Goal: Task Accomplishment & Management: Use online tool/utility

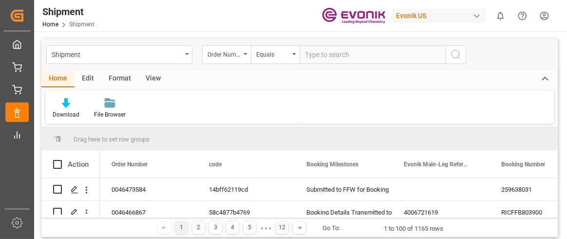
click at [225, 106] on div "Download File Browser" at bounding box center [299, 107] width 508 height 34
click at [90, 81] on div "Edit" at bounding box center [87, 79] width 27 height 17
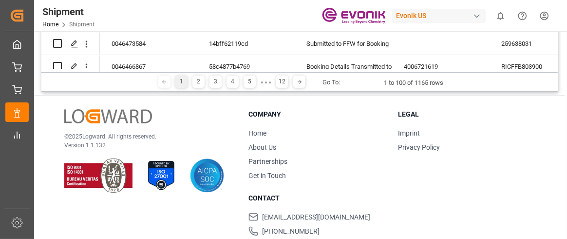
scroll to position [97, 0]
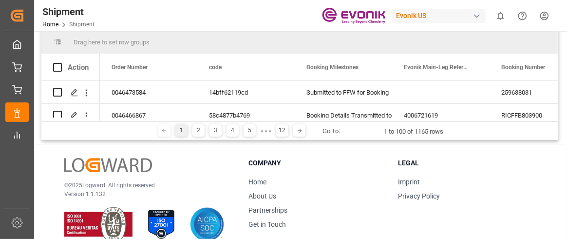
click at [56, 42] on span at bounding box center [57, 41] width 9 height 9
click at [57, 41] on span at bounding box center [57, 41] width 9 height 9
click at [56, 65] on span at bounding box center [57, 67] width 9 height 9
click at [60, 63] on input "checkbox" at bounding box center [60, 63] width 0 height 0
checkbox input "true"
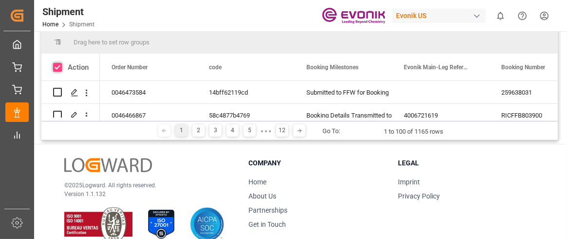
checkbox input "true"
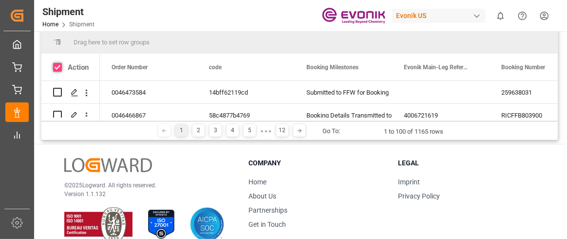
checkbox input "true"
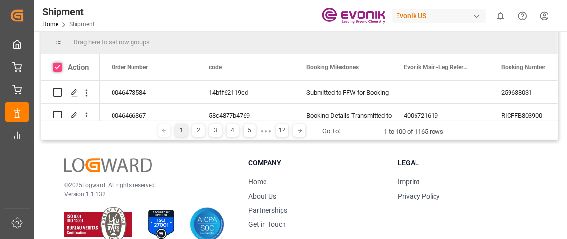
checkbox input "true"
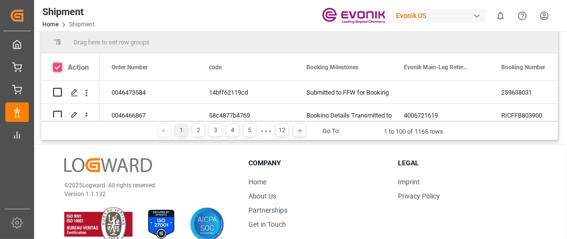
checkbox input "true"
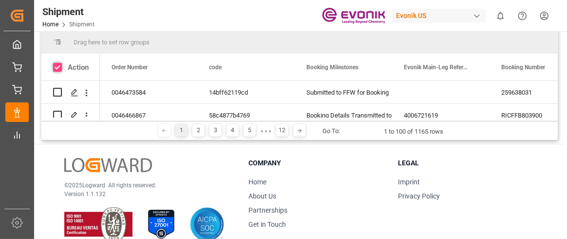
checkbox input "true"
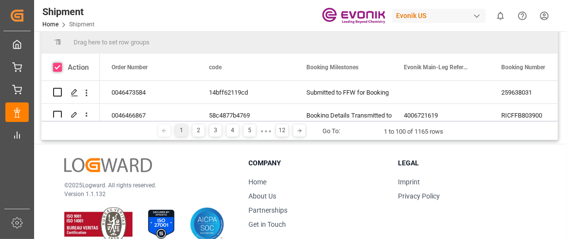
checkbox input "true"
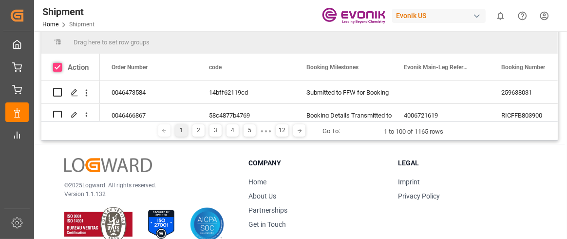
checkbox input "true"
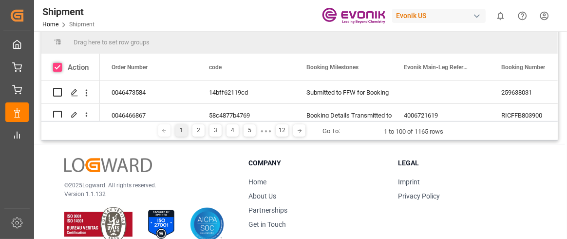
checkbox input "true"
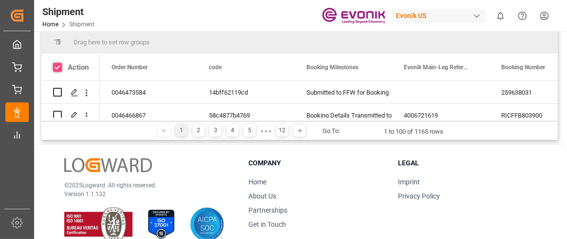
checkbox input "true"
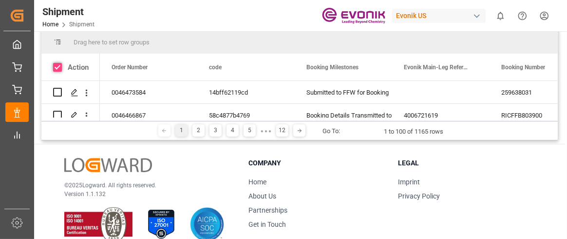
checkbox input "true"
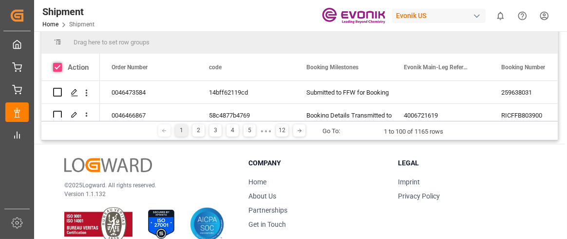
checkbox input "true"
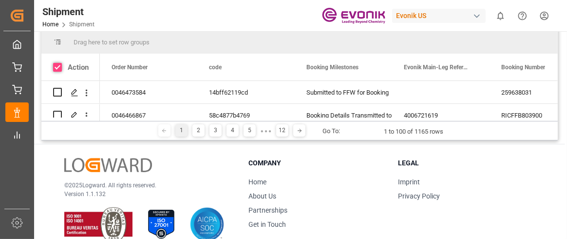
checkbox input "true"
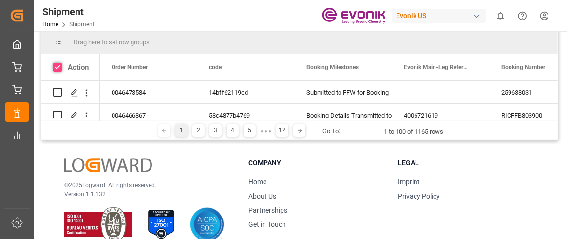
checkbox input "true"
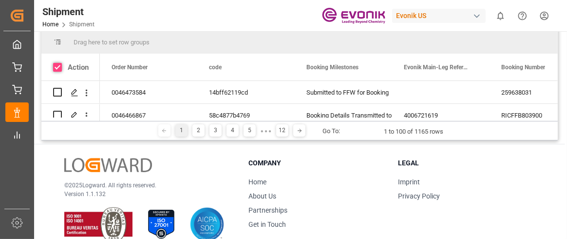
checkbox input "true"
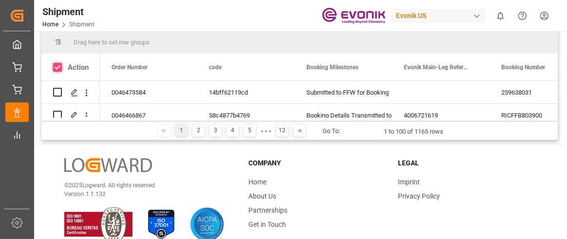
checkbox input "true"
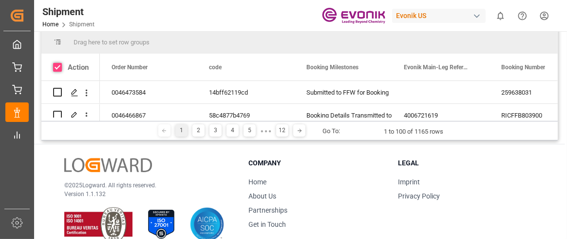
checkbox input "true"
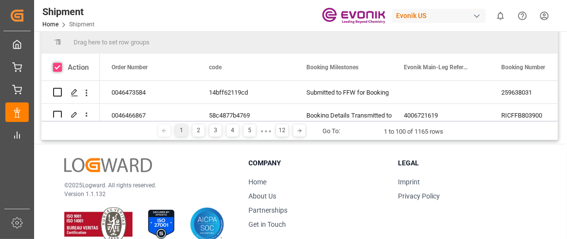
checkbox input "true"
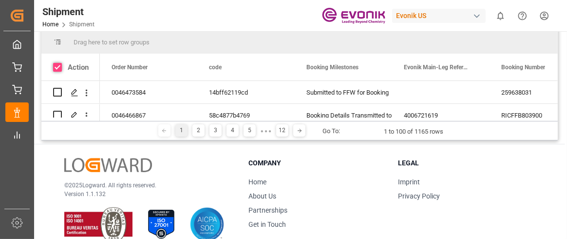
checkbox input "true"
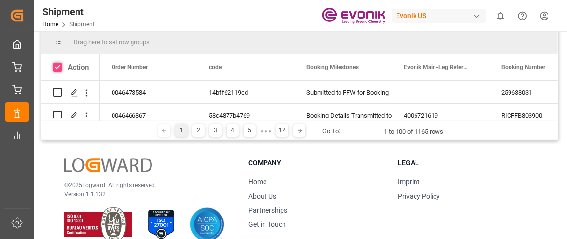
checkbox input "true"
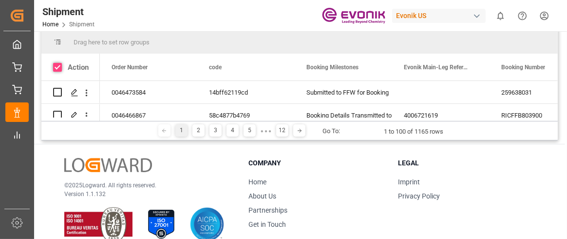
checkbox input "true"
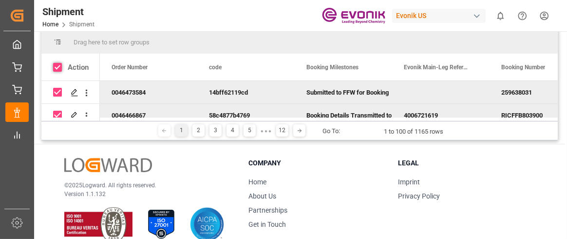
click at [56, 66] on span at bounding box center [57, 67] width 9 height 9
click at [60, 63] on input "checkbox" at bounding box center [60, 63] width 0 height 0
checkbox input "false"
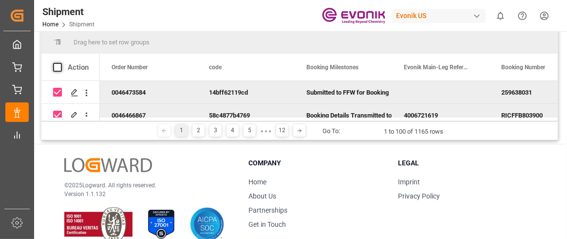
checkbox input "false"
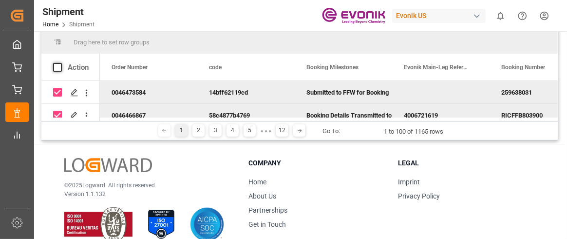
checkbox input "false"
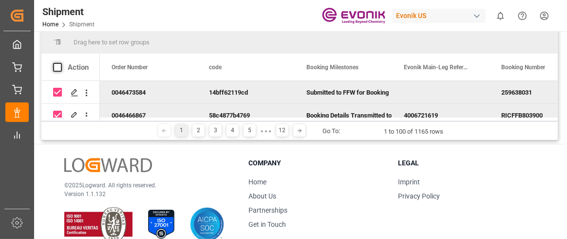
checkbox input "false"
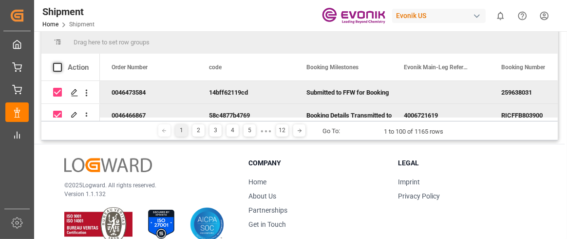
checkbox input "false"
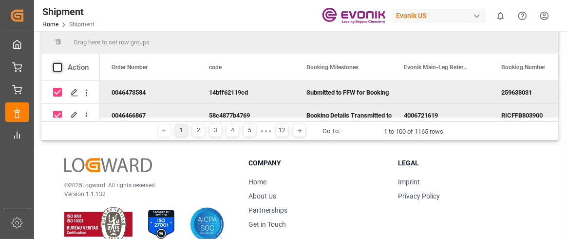
checkbox input "false"
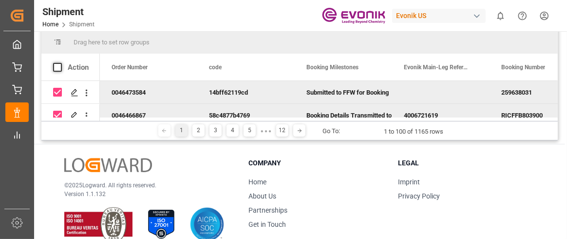
checkbox input "false"
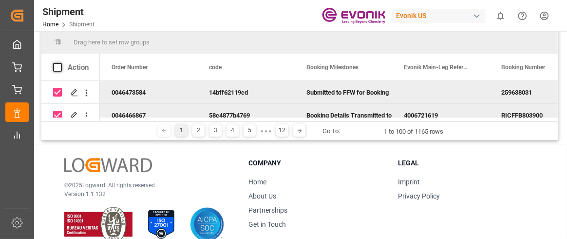
checkbox input "false"
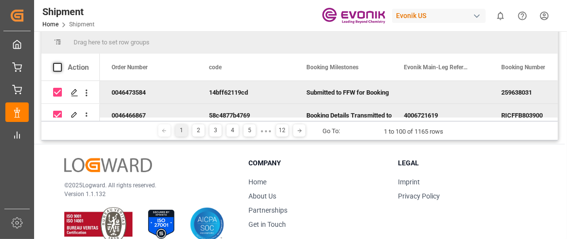
checkbox input "false"
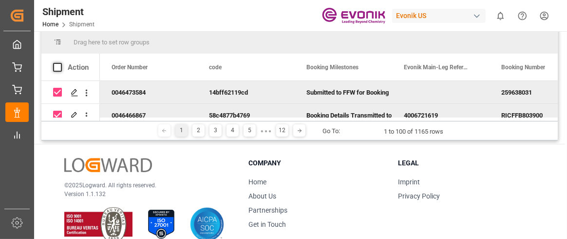
checkbox input "false"
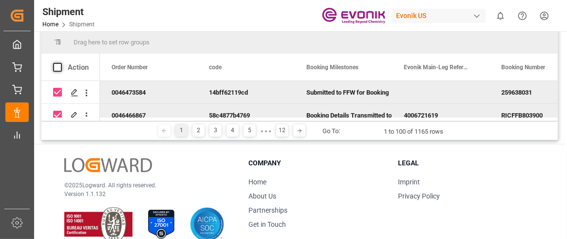
checkbox input "false"
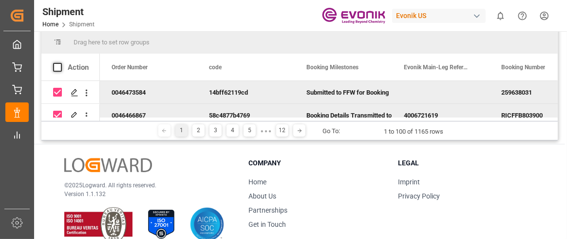
checkbox input "false"
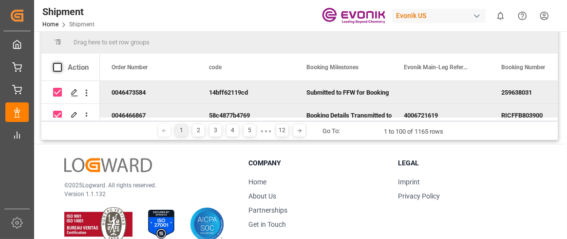
checkbox input "false"
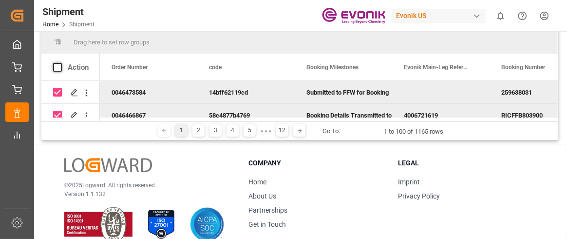
checkbox input "false"
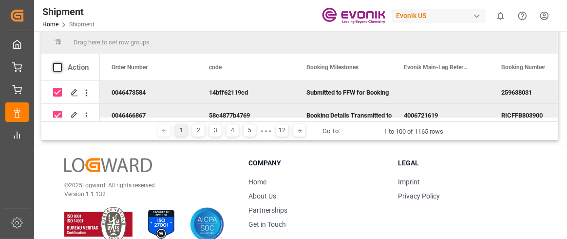
checkbox input "false"
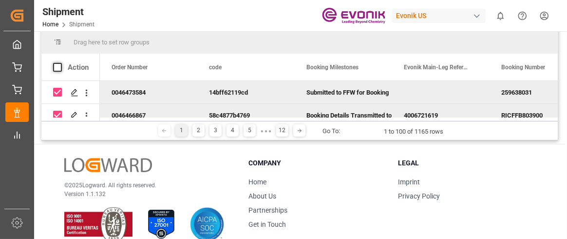
checkbox input "false"
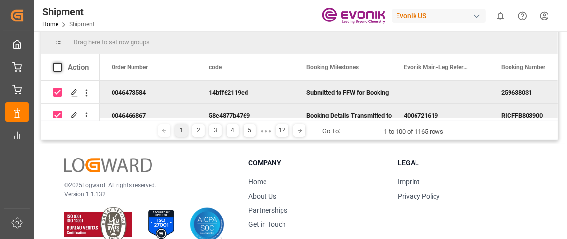
checkbox input "false"
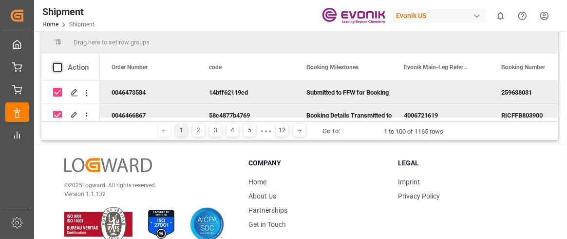
checkbox input "false"
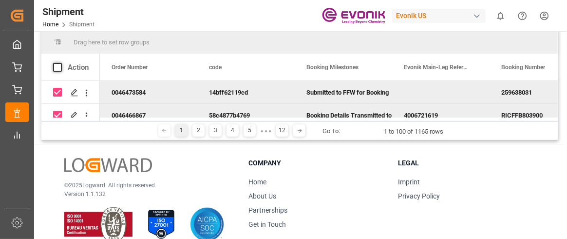
checkbox input "false"
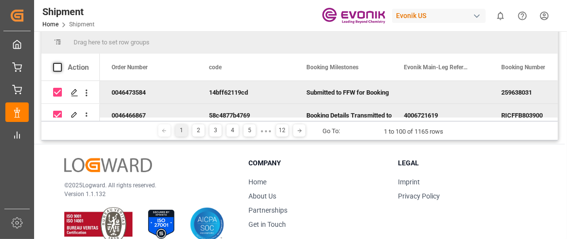
checkbox input "false"
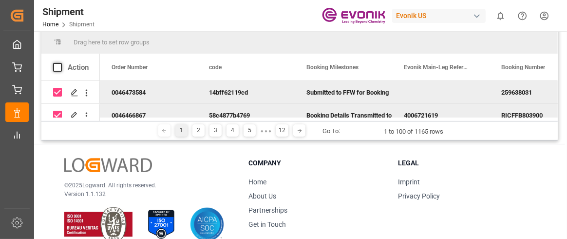
checkbox input "false"
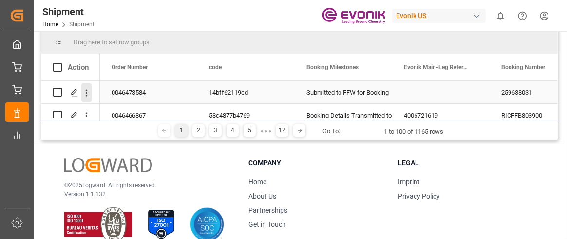
click at [86, 94] on icon "open menu" at bounding box center [87, 92] width 2 height 7
click at [86, 94] on icon "close menu" at bounding box center [87, 92] width 2 height 7
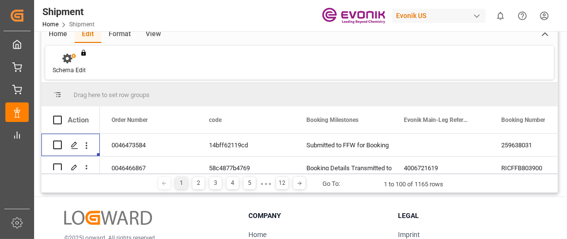
scroll to position [0, 0]
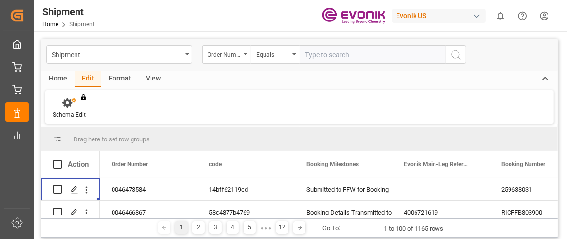
click at [542, 81] on icon at bounding box center [544, 79] width 11 height 12
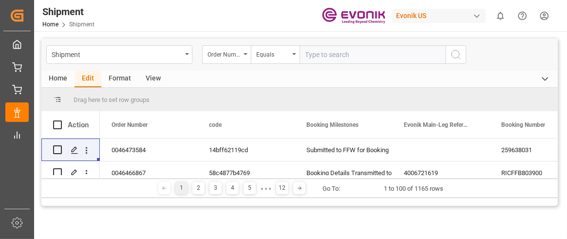
click at [544, 79] on polyline at bounding box center [544, 78] width 5 height 3
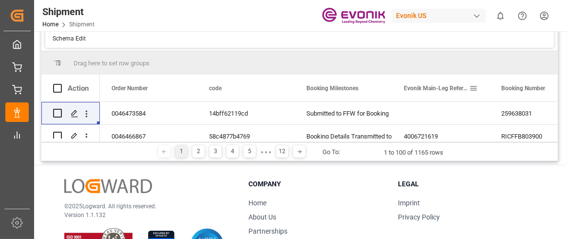
scroll to position [97, 0]
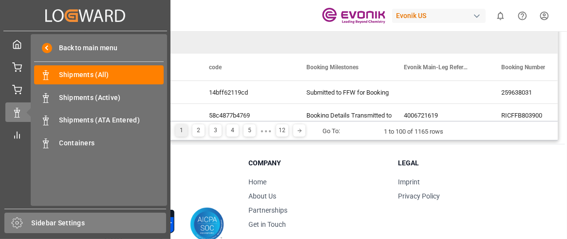
click at [28, 225] on div "Sidebar Settings" at bounding box center [85, 222] width 162 height 20
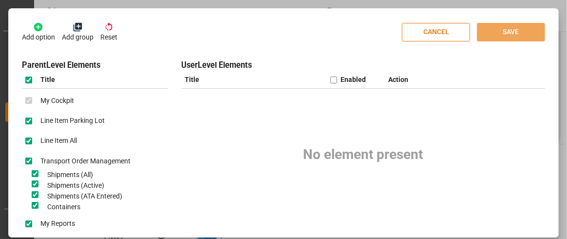
scroll to position [5, 0]
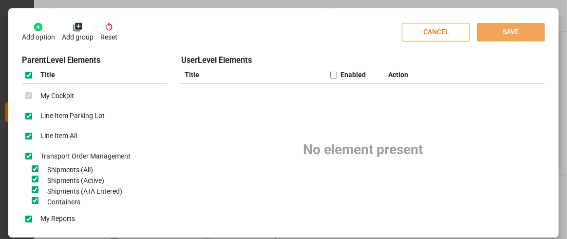
scroll to position [125, 0]
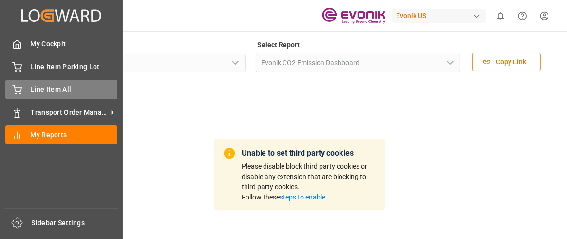
click at [40, 91] on span "Line Item All" at bounding box center [74, 89] width 87 height 10
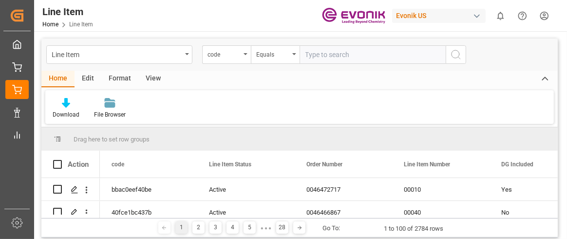
click at [547, 78] on icon at bounding box center [544, 79] width 11 height 12
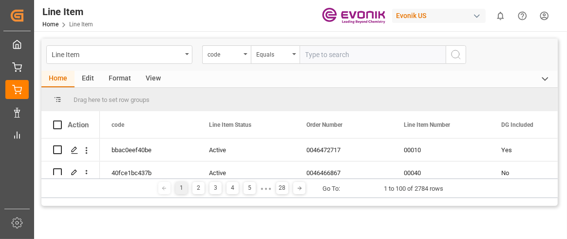
click at [548, 79] on icon at bounding box center [544, 79] width 11 height 12
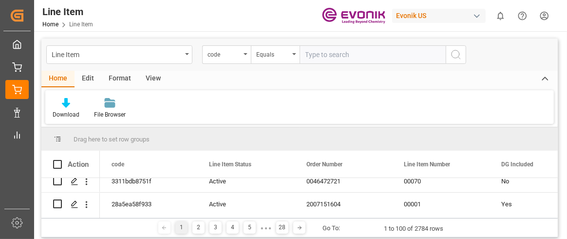
scroll to position [194, 0]
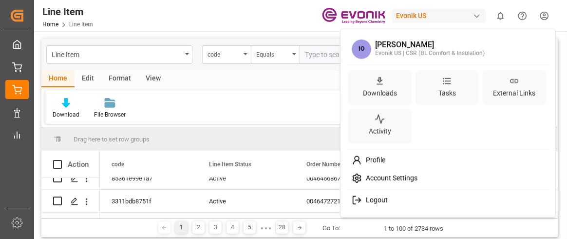
click at [542, 21] on html "Created by potrace 1.15, written by [PERSON_NAME] [DATE]-[DATE] Created by potr…" at bounding box center [283, 119] width 567 height 239
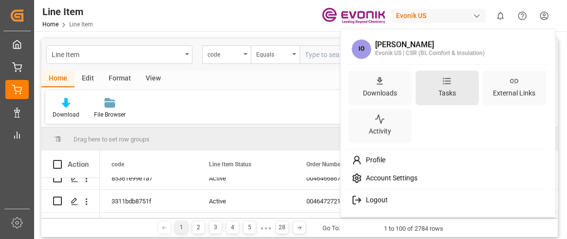
click at [459, 89] on div "Tasks" at bounding box center [446, 88] width 63 height 35
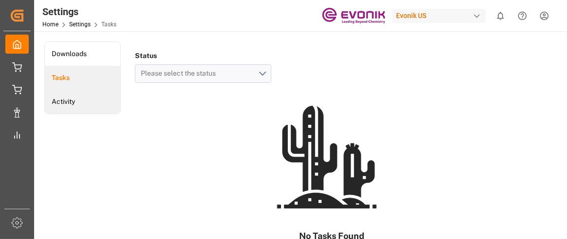
click at [91, 101] on li "Activity" at bounding box center [82, 102] width 75 height 24
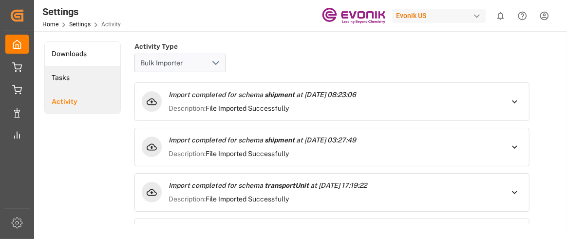
click at [81, 82] on li "Tasks" at bounding box center [82, 78] width 75 height 24
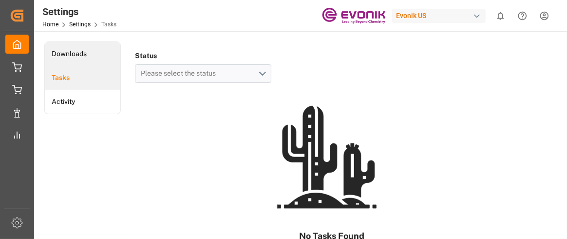
click at [87, 52] on li "Downloads" at bounding box center [82, 54] width 75 height 24
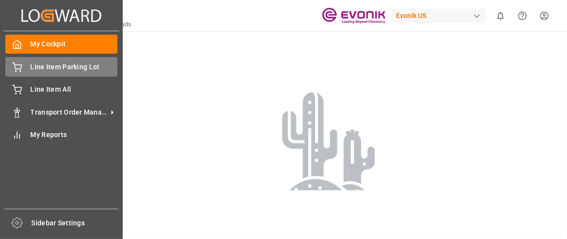
click at [44, 72] on span "Line Item Parking Lot" at bounding box center [74, 67] width 87 height 10
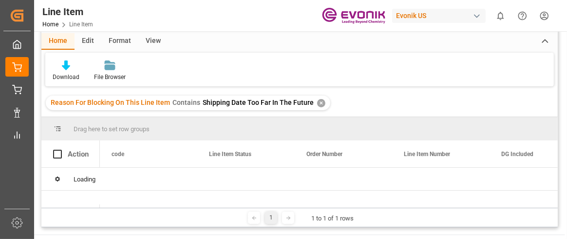
scroll to position [97, 0]
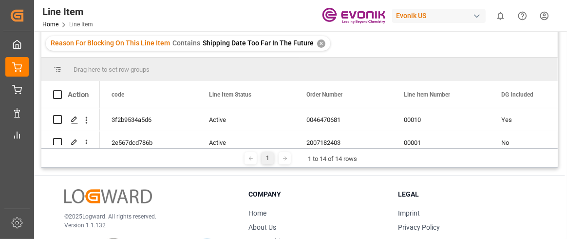
click at [286, 158] on icon at bounding box center [285, 158] width 6 height 6
click at [374, 92] on span at bounding box center [375, 94] width 9 height 9
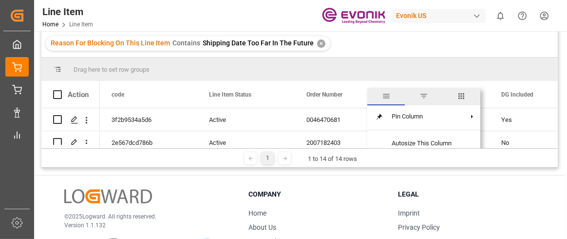
click at [314, 92] on span "Order Number" at bounding box center [324, 94] width 36 height 7
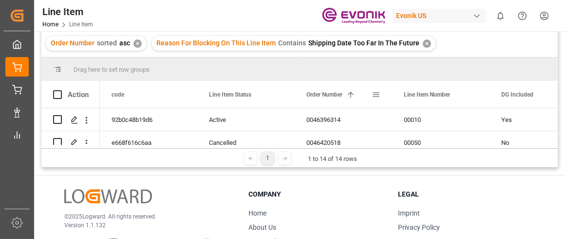
click at [373, 91] on span at bounding box center [375, 94] width 9 height 9
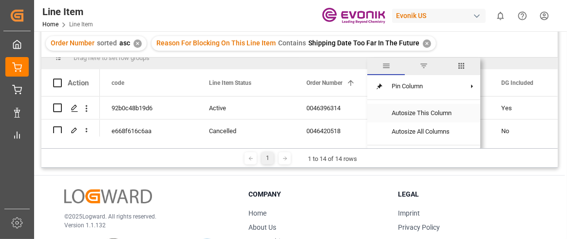
scroll to position [12, 0]
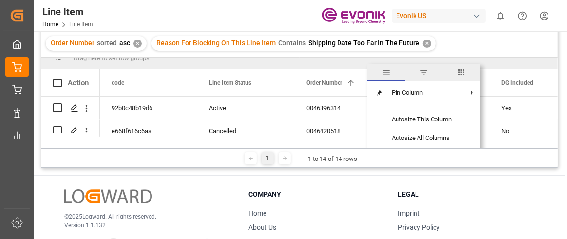
click at [465, 68] on span "columns" at bounding box center [461, 72] width 9 height 9
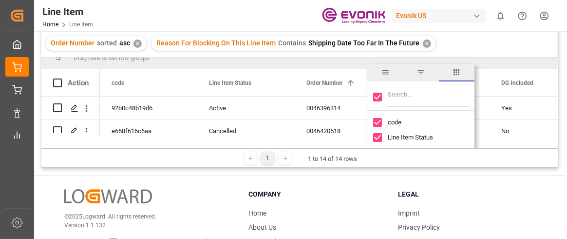
click at [420, 93] on input "Filter Columns Input" at bounding box center [427, 96] width 81 height 19
click at [378, 100] on div "2007182043" at bounding box center [420, 96] width 107 height 27
click at [378, 96] on input "Toggle Select All Columns" at bounding box center [377, 96] width 9 height 9
click at [387, 129] on div at bounding box center [420, 161] width 107 height 101
click at [412, 94] on input "2007182043" at bounding box center [427, 96] width 81 height 19
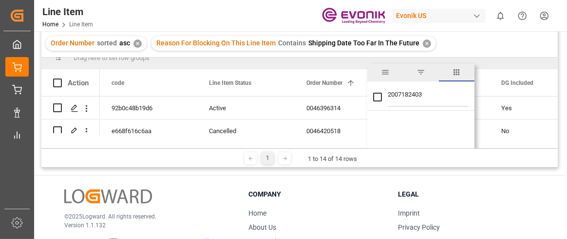
click at [378, 96] on input "Toggle Select All Columns" at bounding box center [377, 96] width 9 height 9
drag, startPoint x: 375, startPoint y: 112, endPoint x: 375, endPoint y: 121, distance: 8.8
click at [375, 117] on div at bounding box center [420, 161] width 107 height 101
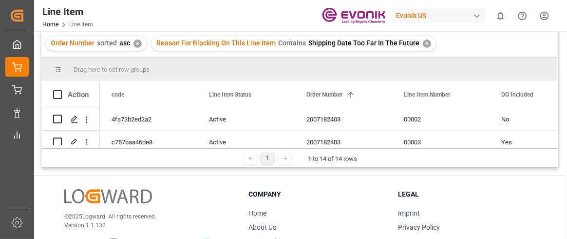
scroll to position [287, 0]
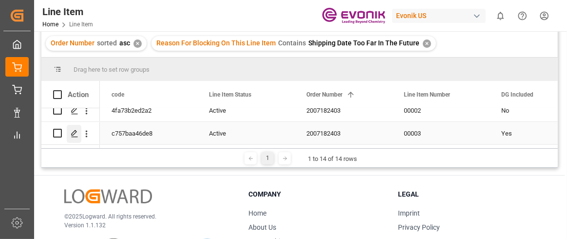
click at [72, 130] on icon "Press SPACE to select this row." at bounding box center [75, 133] width 8 height 8
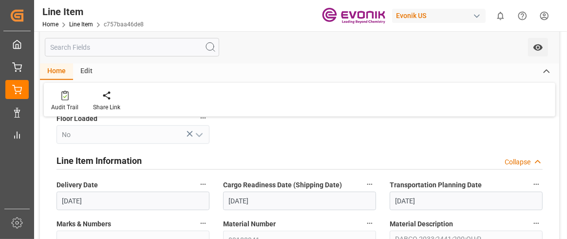
scroll to position [486, 0]
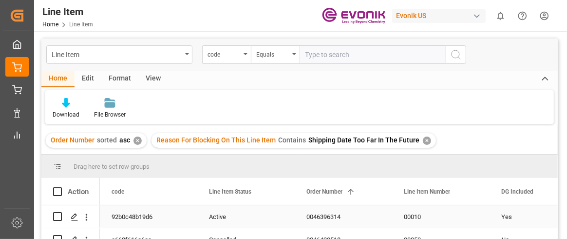
scroll to position [146, 0]
